Goal: Information Seeking & Learning: Learn about a topic

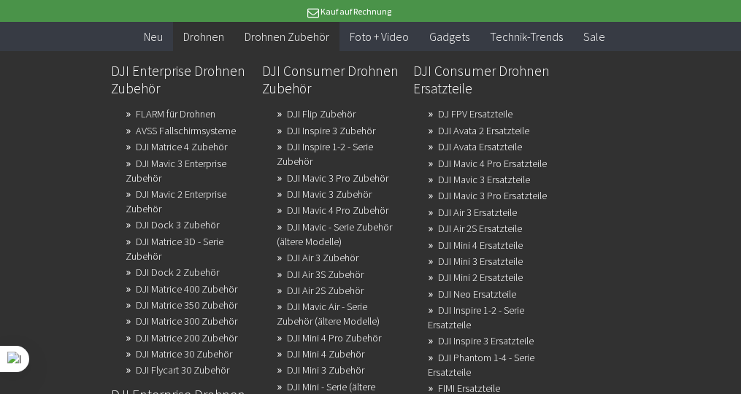
scroll to position [1460, 0]
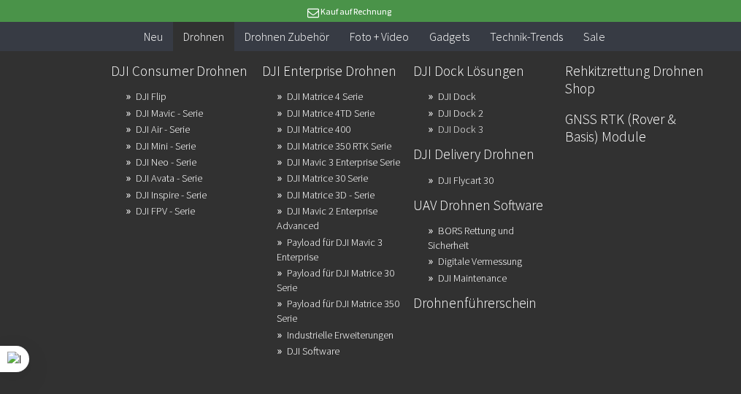
click at [465, 131] on link "DJI Dock 3" at bounding box center [460, 129] width 45 height 20
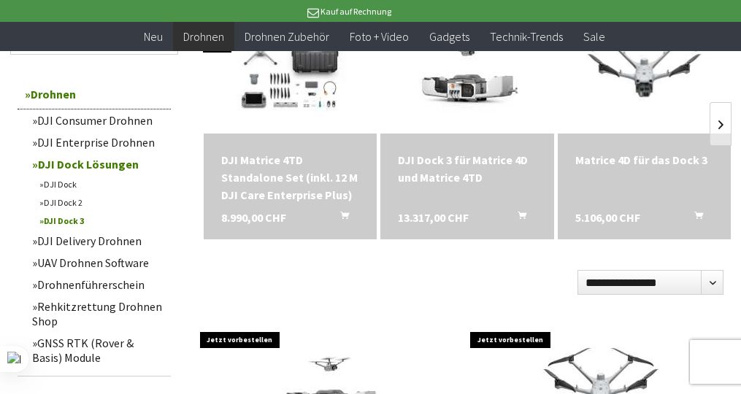
scroll to position [511, 0]
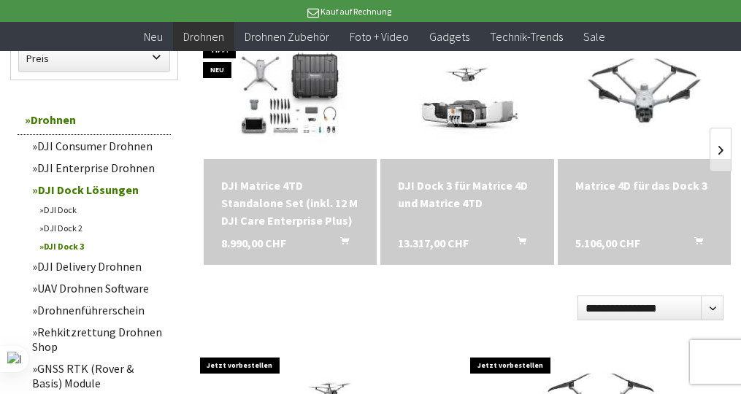
click at [448, 186] on div "DJI Dock 3 für Matrice 4D und Matrice 4TD" at bounding box center [467, 194] width 138 height 35
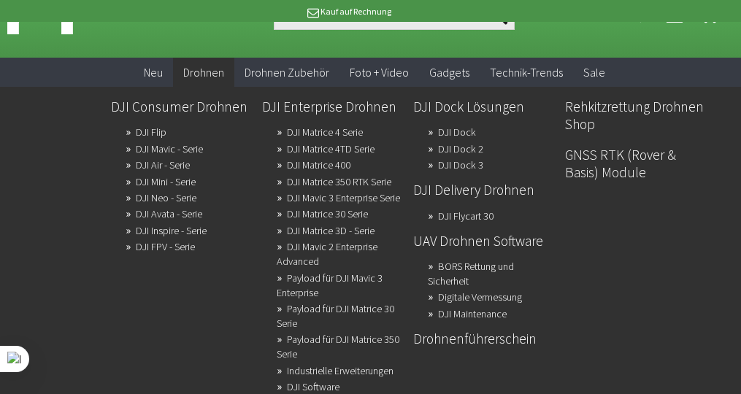
scroll to position [73, 0]
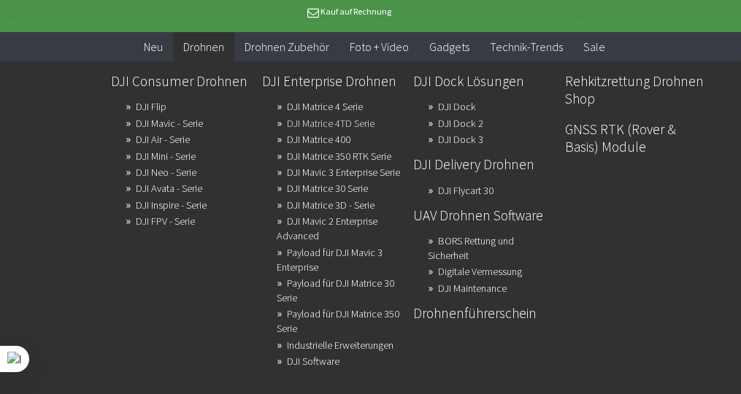
click at [368, 127] on link "DJI Matrice 4TD Serie" at bounding box center [331, 123] width 88 height 20
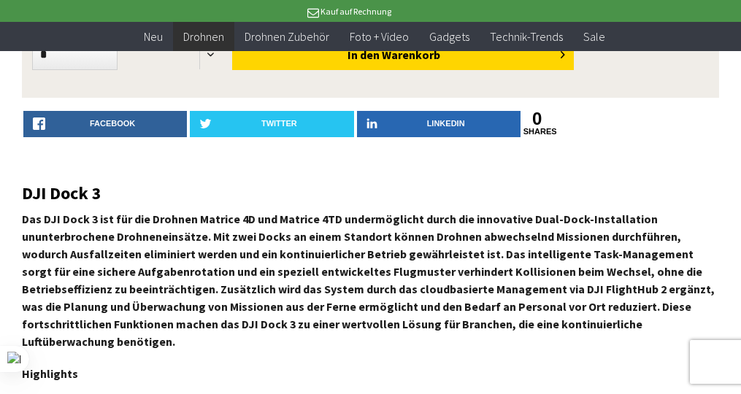
scroll to position [584, 0]
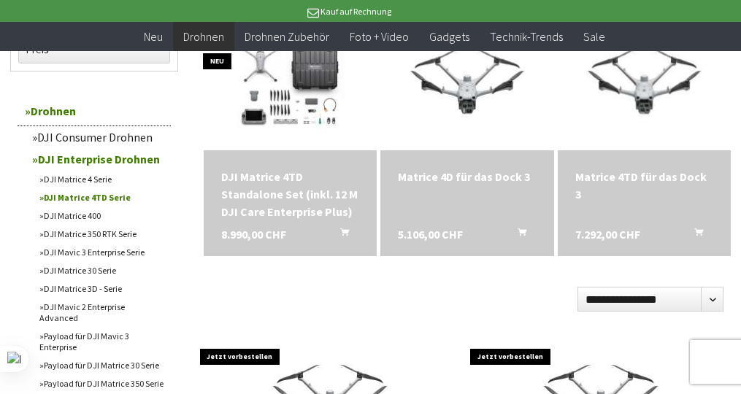
scroll to position [511, 0]
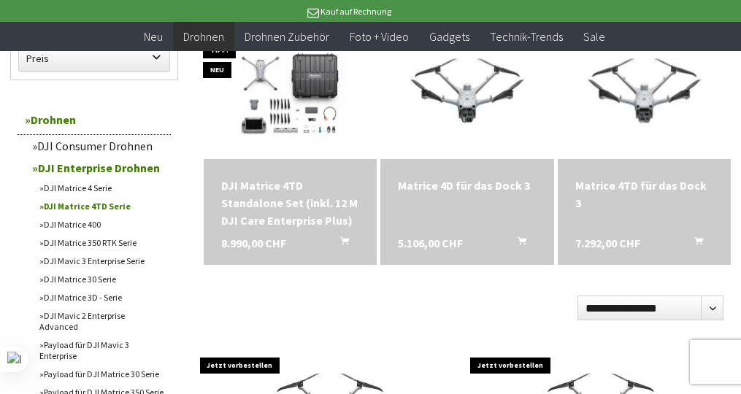
click at [301, 210] on div "DJI Matrice 4TD Standalone Set (inkl. 12 M DJI Care Enterprise Plus)" at bounding box center [290, 203] width 138 height 53
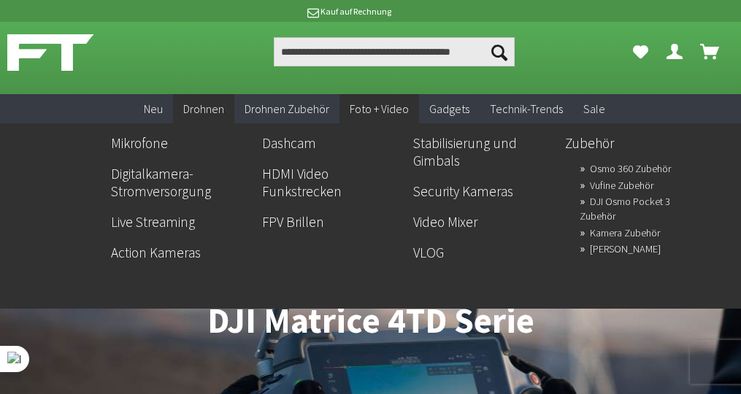
scroll to position [0, 0]
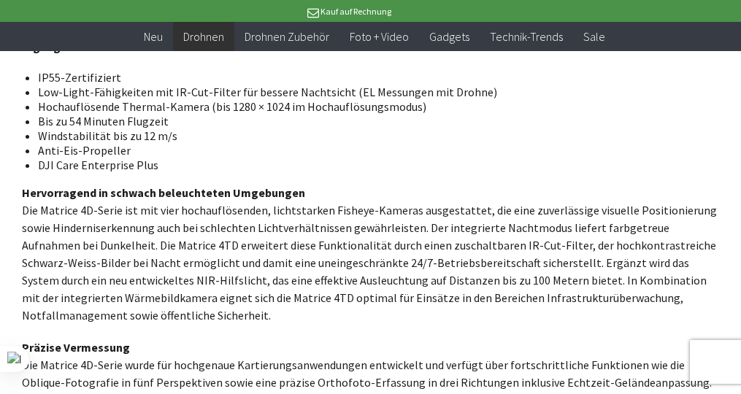
scroll to position [876, 0]
